Goal: Task Accomplishment & Management: Complete application form

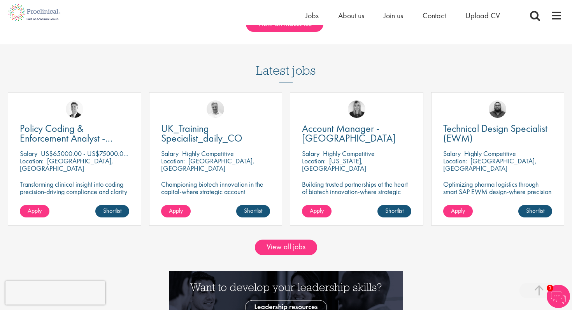
scroll to position [656, 0]
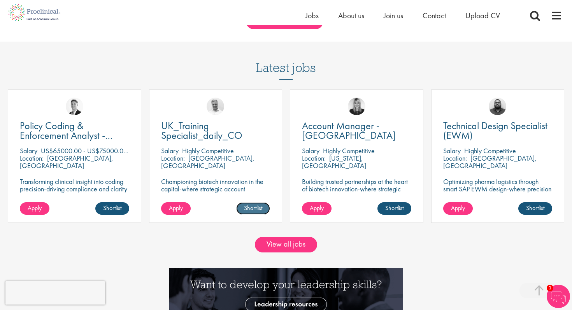
click at [256, 213] on link "Shortlist" at bounding box center [253, 208] width 34 height 12
click at [256, 213] on link "Shortlisted" at bounding box center [250, 208] width 40 height 12
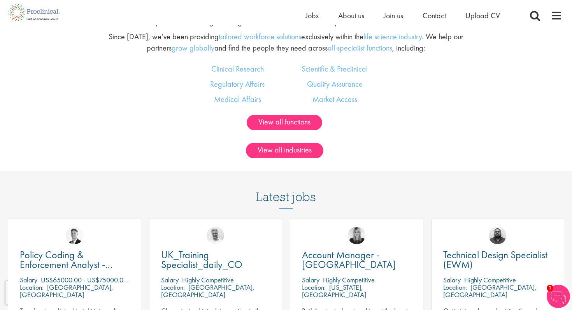
scroll to position [524, 0]
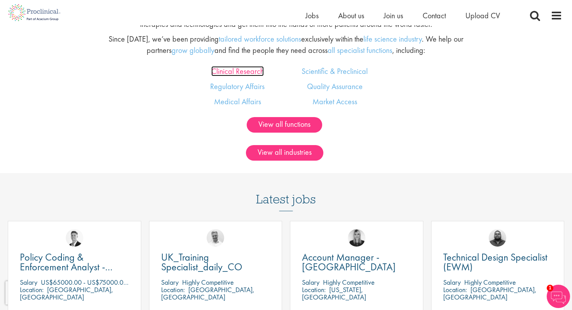
click at [248, 75] on link "Clinical Research" at bounding box center [237, 71] width 53 height 10
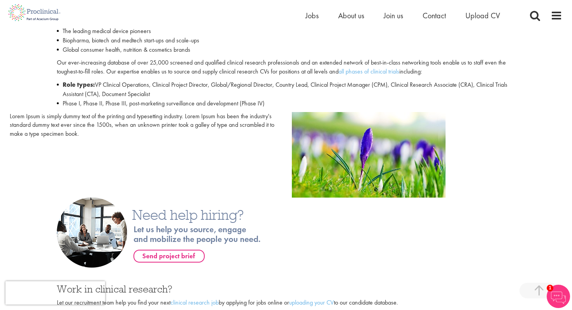
scroll to position [229, 0]
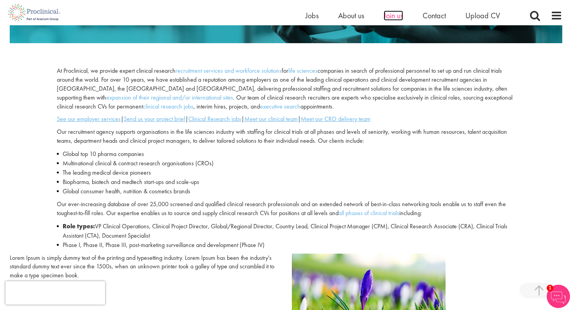
click at [387, 19] on span "Join us" at bounding box center [393, 16] width 19 height 10
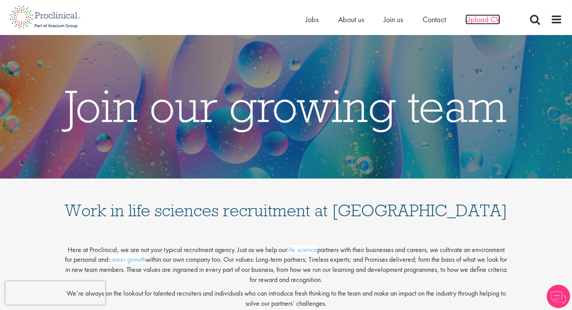
click at [477, 19] on span "Upload CV" at bounding box center [482, 19] width 35 height 10
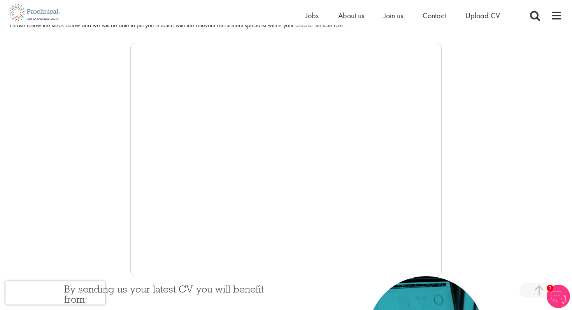
scroll to position [28, 0]
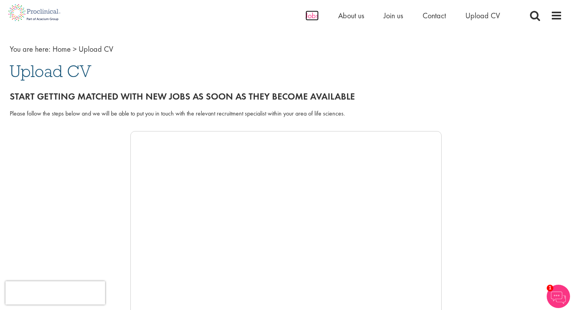
click at [316, 16] on span "Jobs" at bounding box center [311, 16] width 13 height 10
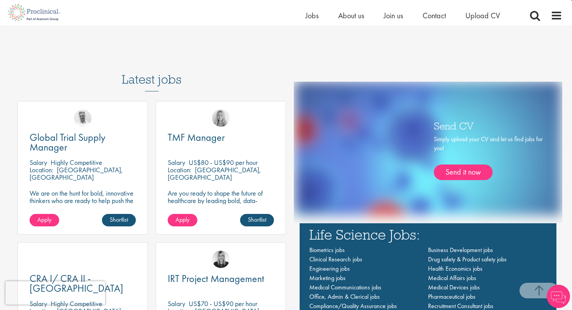
scroll to position [444, 0]
